Goal: Entertainment & Leisure: Consume media (video, audio)

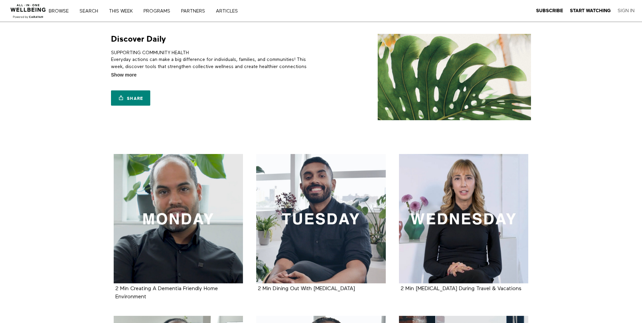
click at [631, 8] on link "Sign In" at bounding box center [626, 11] width 17 height 6
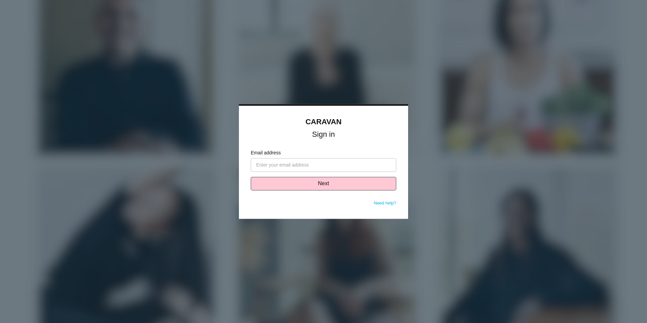
drag, startPoint x: 338, startPoint y: 162, endPoint x: 336, endPoint y: 169, distance: 7.6
click at [338, 162] on input "Email address" at bounding box center [324, 165] width 146 height 14
type input "[PERSON_NAME][EMAIL_ADDRESS][PERSON_NAME][DOMAIN_NAME]"
click at [309, 184] on button "Next" at bounding box center [324, 184] width 146 height 14
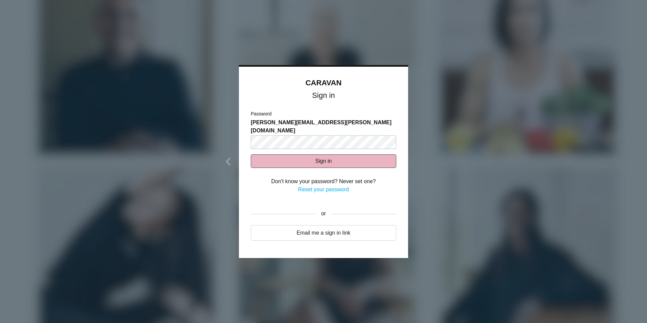
click at [296, 154] on button "Sign in" at bounding box center [324, 161] width 146 height 14
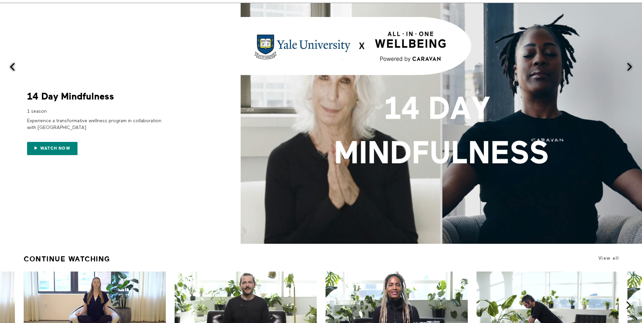
scroll to position [34, 0]
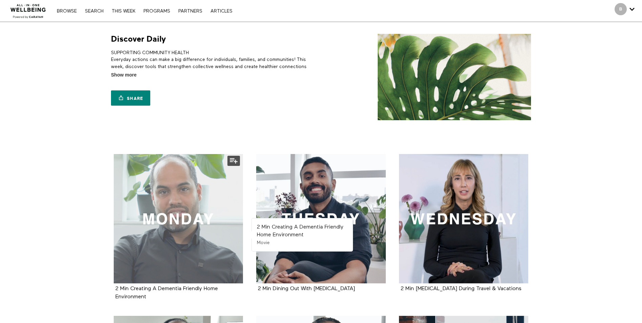
click at [194, 205] on div at bounding box center [179, 219] width 130 height 130
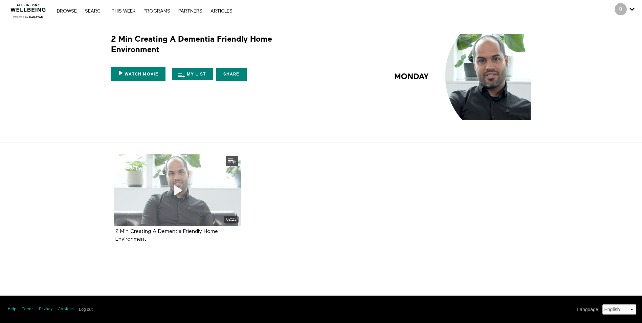
click at [183, 195] on icon at bounding box center [177, 191] width 20 height 12
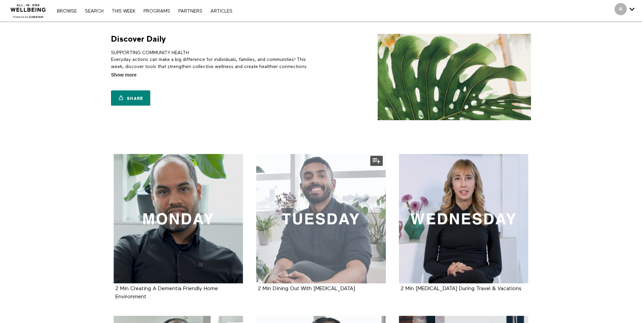
click at [318, 244] on div at bounding box center [321, 219] width 130 height 130
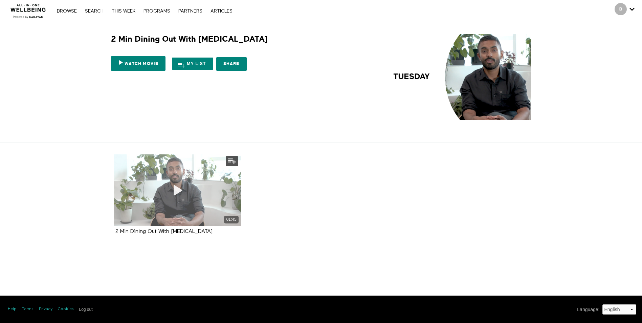
click at [171, 199] on span at bounding box center [177, 190] width 20 height 20
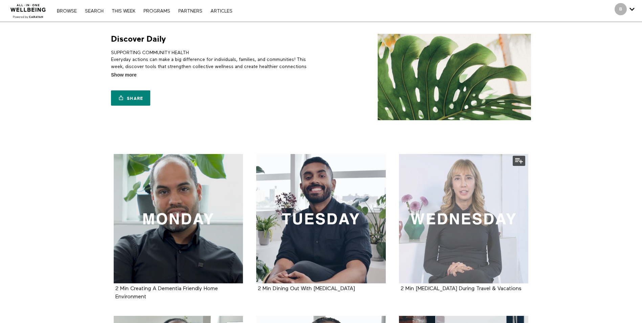
click at [474, 230] on div at bounding box center [464, 219] width 130 height 130
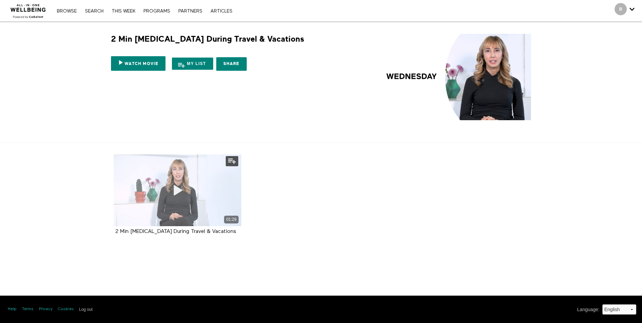
click at [165, 205] on div "01:29" at bounding box center [178, 190] width 128 height 72
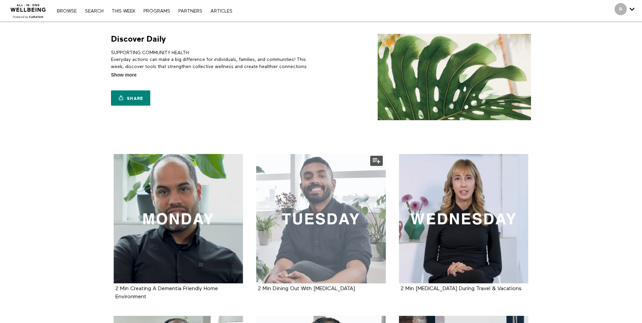
scroll to position [135, 0]
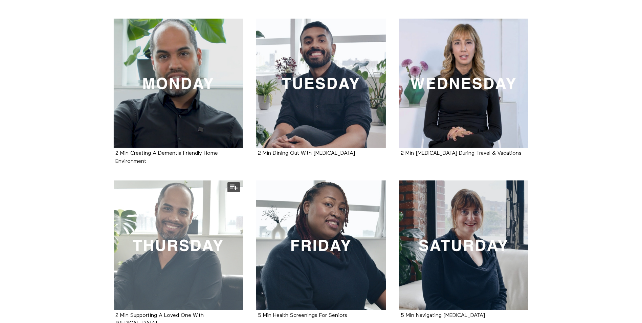
click at [159, 243] on div at bounding box center [179, 245] width 130 height 130
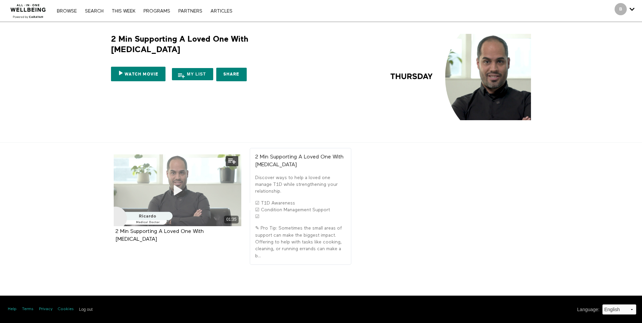
click at [169, 194] on icon at bounding box center [177, 191] width 20 height 12
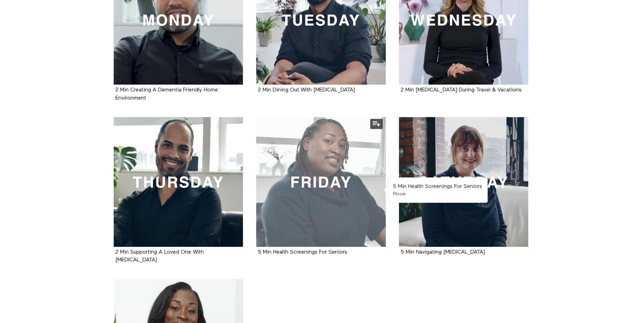
scroll to position [203, 0]
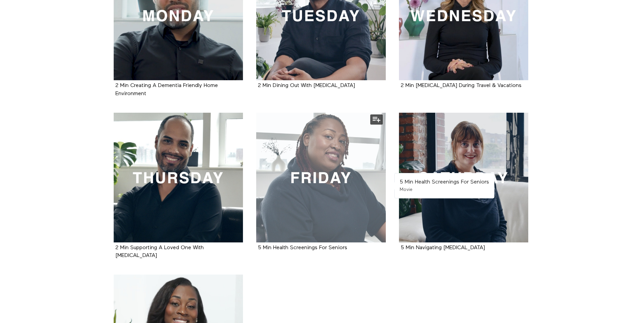
click at [327, 202] on div at bounding box center [321, 178] width 130 height 130
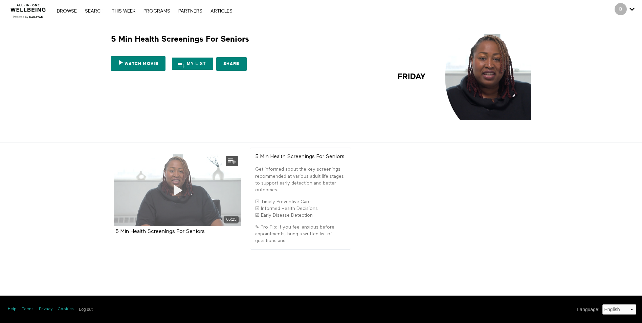
click at [180, 187] on icon at bounding box center [177, 191] width 20 height 12
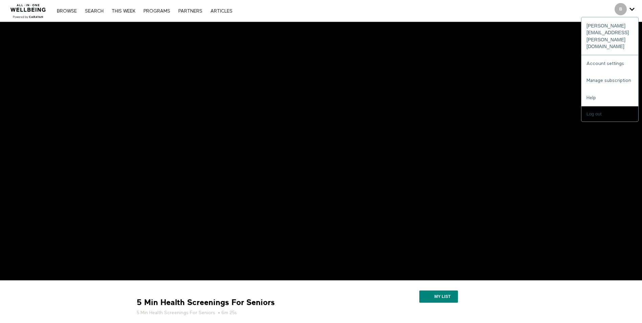
click at [625, 6] on span "Secondary" at bounding box center [621, 9] width 12 height 12
click at [597, 106] on input "Log out" at bounding box center [610, 113] width 57 height 15
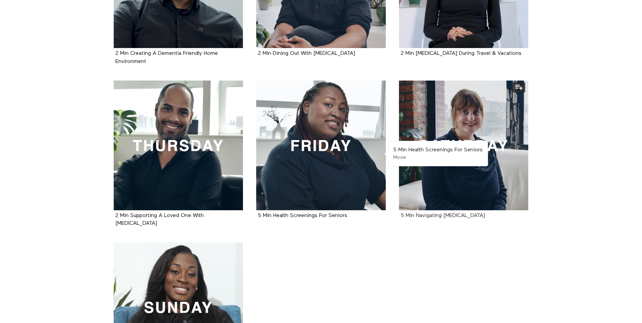
scroll to position [237, 0]
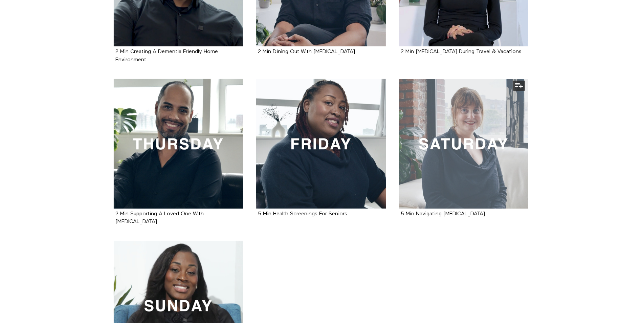
click at [502, 156] on div at bounding box center [464, 144] width 130 height 130
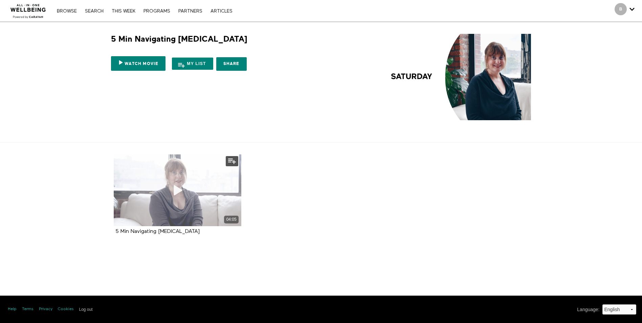
click at [213, 193] on div "04:05" at bounding box center [178, 190] width 128 height 72
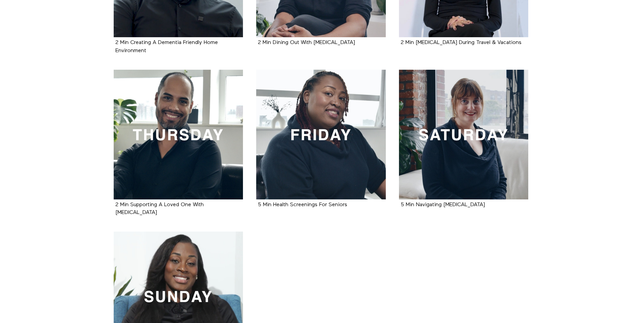
scroll to position [271, 0]
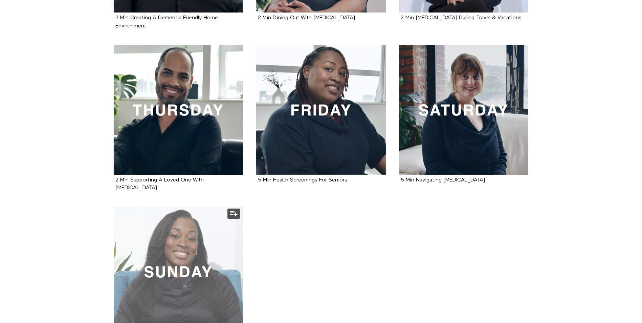
click at [206, 279] on div at bounding box center [179, 272] width 130 height 130
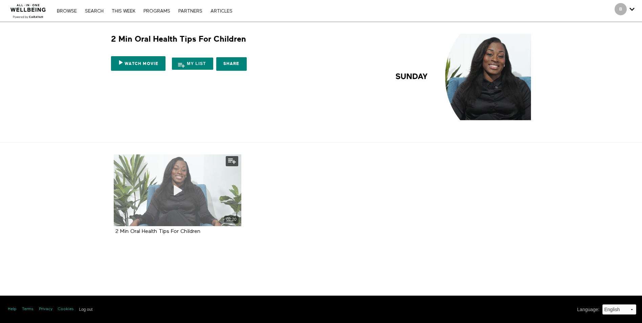
click at [176, 196] on span at bounding box center [177, 190] width 20 height 20
